Goal: Information Seeking & Learning: Learn about a topic

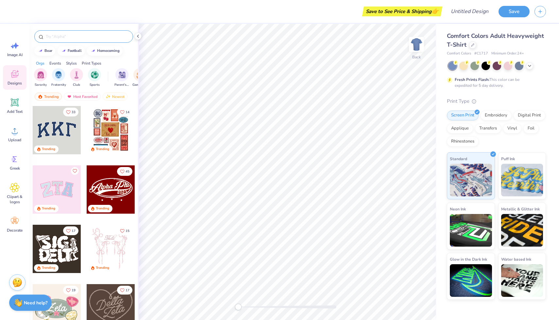
click at [99, 33] on div at bounding box center [83, 36] width 99 height 12
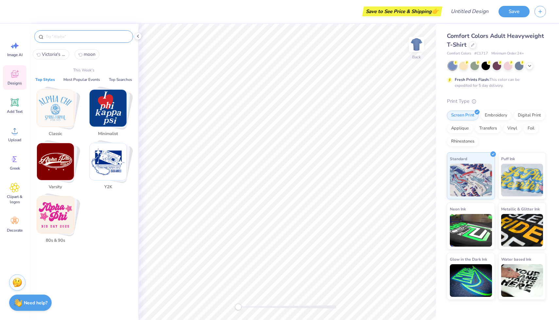
click at [97, 38] on input "text" at bounding box center [87, 36] width 84 height 7
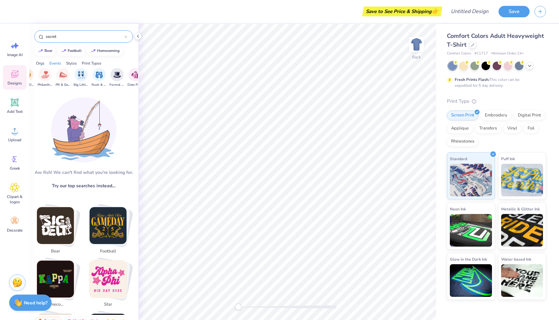
scroll to position [0, 113]
type input "secret"
click at [82, 70] on div "filter for Big Little Reveal" at bounding box center [80, 74] width 13 height 13
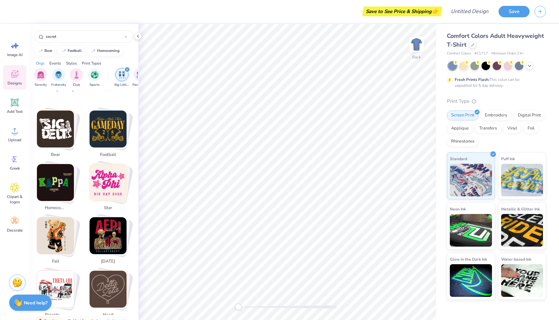
scroll to position [181, 0]
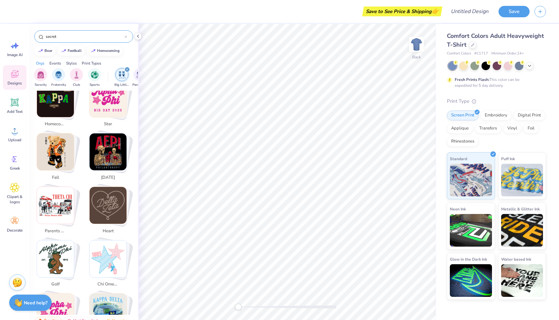
click at [76, 36] on input "secret" at bounding box center [84, 36] width 79 height 7
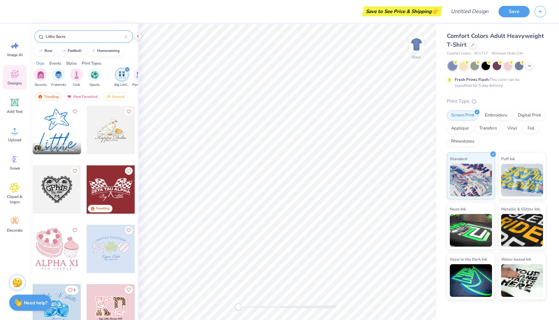
type input "Little Secret"
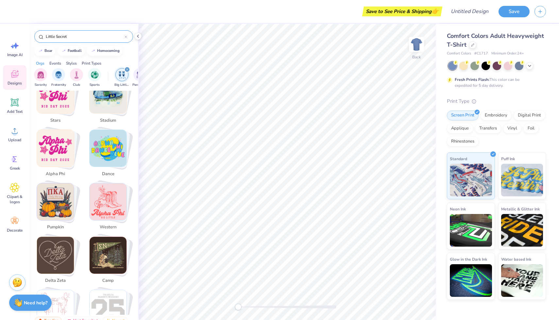
scroll to position [398, 0]
click at [126, 37] on icon at bounding box center [125, 37] width 3 height 3
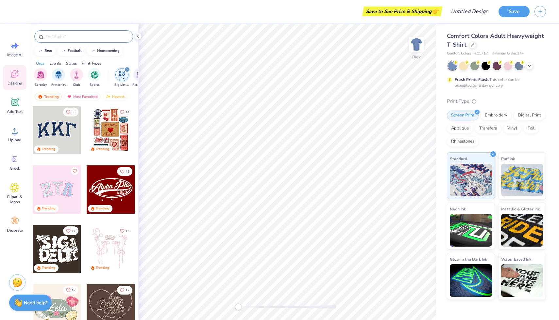
click at [118, 74] on div "filter for Big Little Reveal" at bounding box center [121, 74] width 13 height 13
click at [118, 74] on img "filter for Parent's Weekend" at bounding box center [122, 75] width 8 height 8
click at [109, 97] on img at bounding box center [107, 96] width 5 height 5
click at [111, 98] on div "Newest" at bounding box center [115, 97] width 25 height 8
click at [89, 94] on div "Most Favorited" at bounding box center [82, 97] width 37 height 8
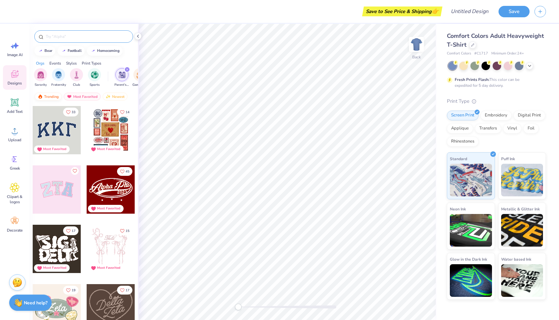
click at [50, 96] on div "Trending" at bounding box center [48, 97] width 27 height 8
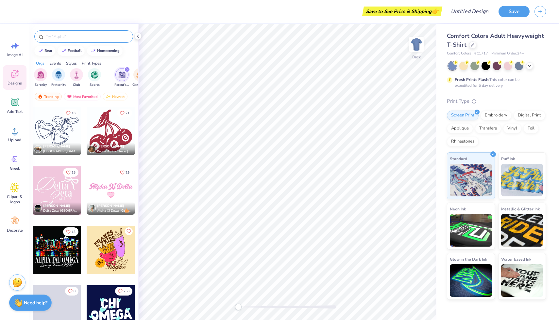
scroll to position [5530, 0]
